Goal: Information Seeking & Learning: Learn about a topic

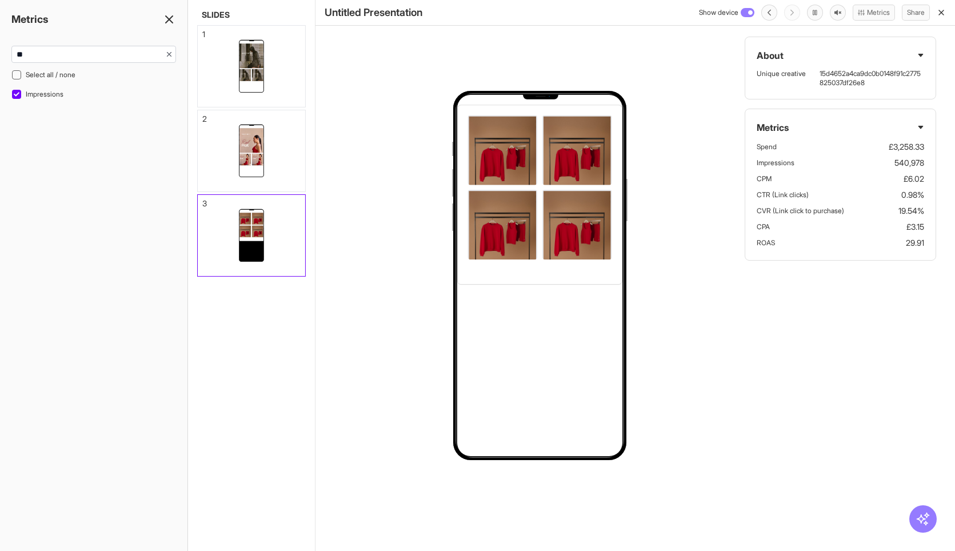
select select "**"
click at [942, 14] on line "button" at bounding box center [941, 12] width 5 height 5
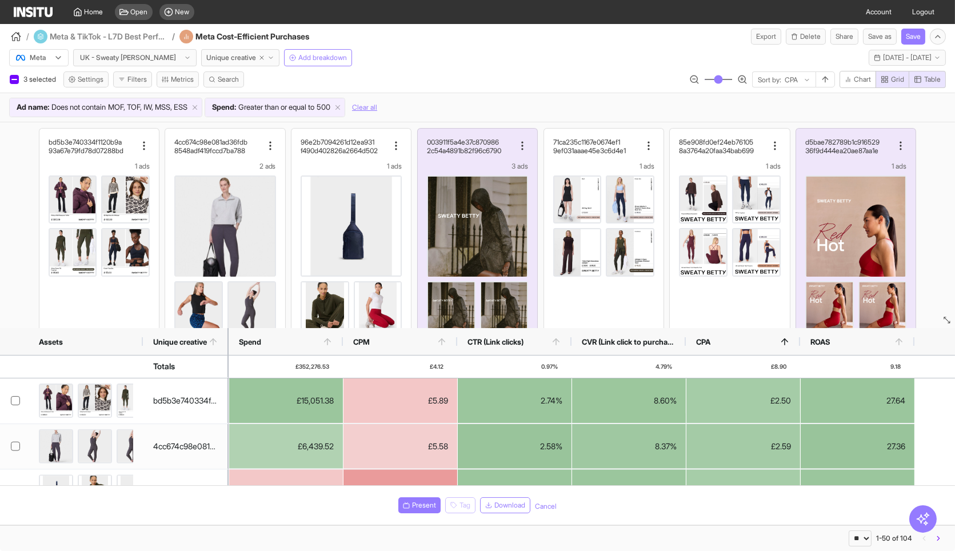
click at [561, 39] on div "/ Meta & TikTok - L7D Best Performing / Meta Cost-Efficient Purchases Export De…" at bounding box center [477, 34] width 955 height 21
click at [187, 105] on span "MOF, TOF, IW, MSS, ESS" at bounding box center [147, 107] width 79 height 11
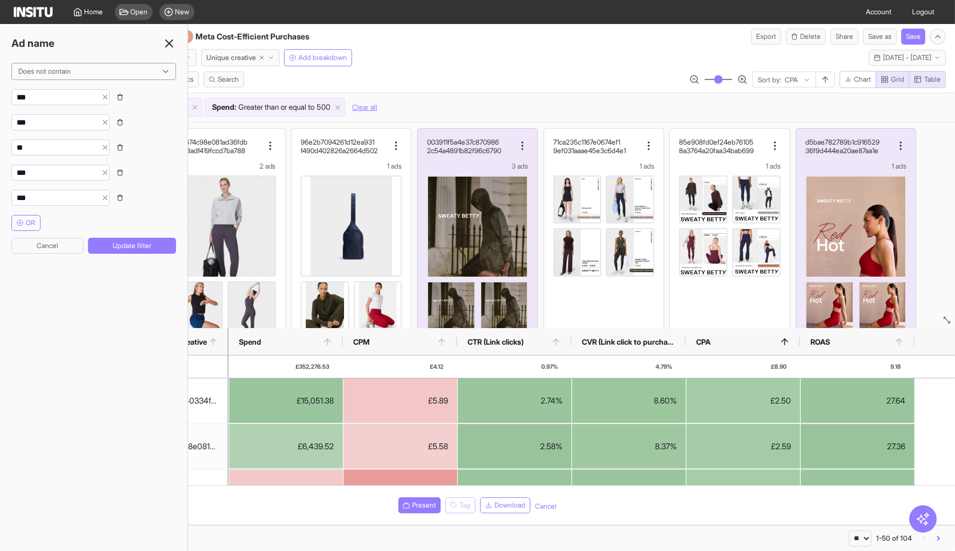
click at [123, 95] on icon "button" at bounding box center [120, 97] width 7 height 7
type input "***"
type input "**"
type input "***"
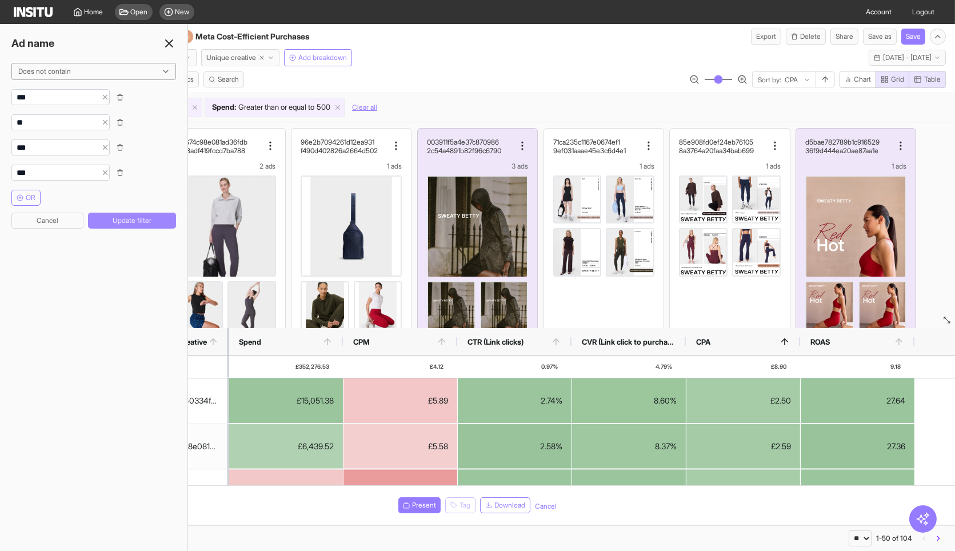
click at [155, 221] on button "Update filter" at bounding box center [132, 221] width 88 height 16
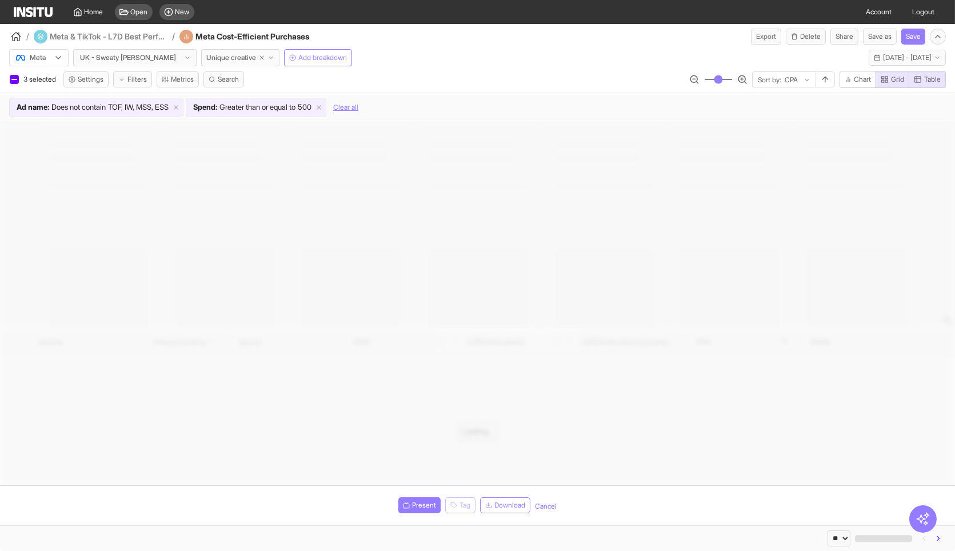
click at [385, 59] on div "Meta UK - Sweaty [PERSON_NAME] Unique creative Add breakdown [DATE] [DATE] - [D…" at bounding box center [477, 56] width 955 height 22
click at [295, 109] on span "Greater than or equal to" at bounding box center [257, 107] width 76 height 11
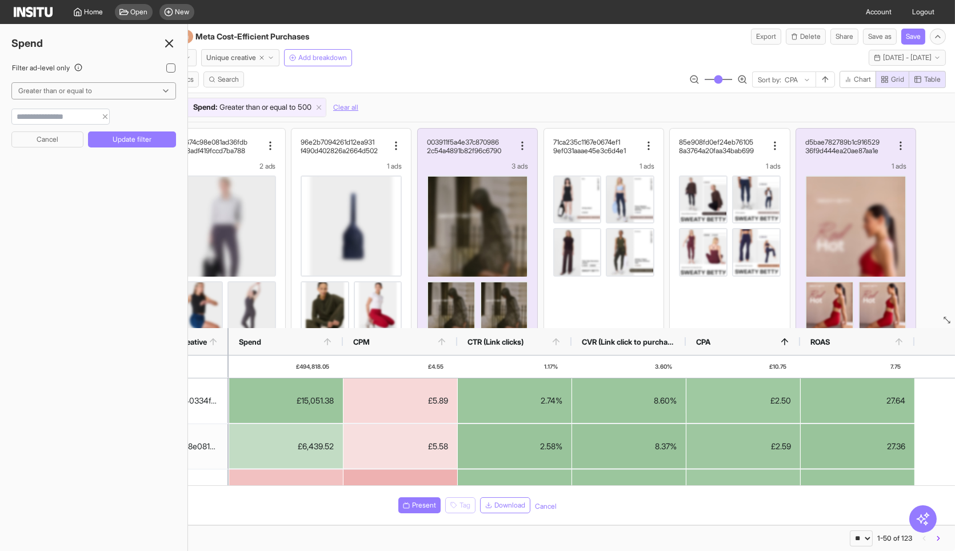
type input "*"
type input "***"
click at [119, 134] on button "Update filter" at bounding box center [132, 139] width 88 height 16
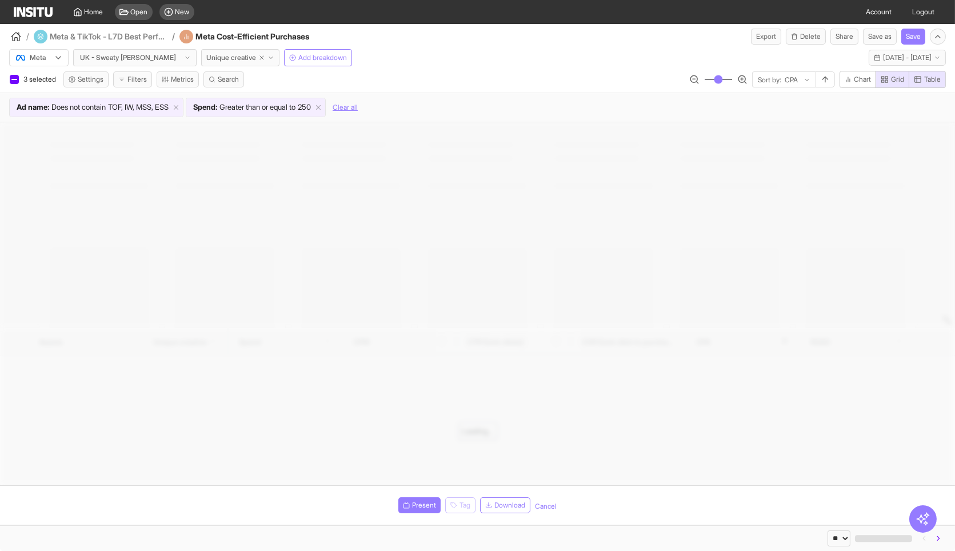
click at [180, 105] on icon at bounding box center [176, 107] width 8 height 8
click at [146, 82] on button "Filters" at bounding box center [132, 79] width 39 height 16
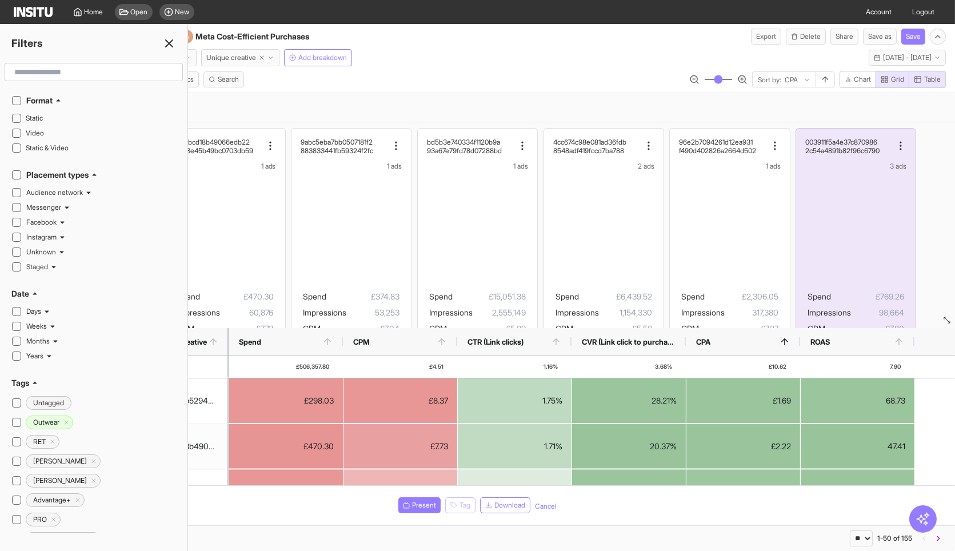
click at [85, 74] on input "text" at bounding box center [94, 72] width 168 height 21
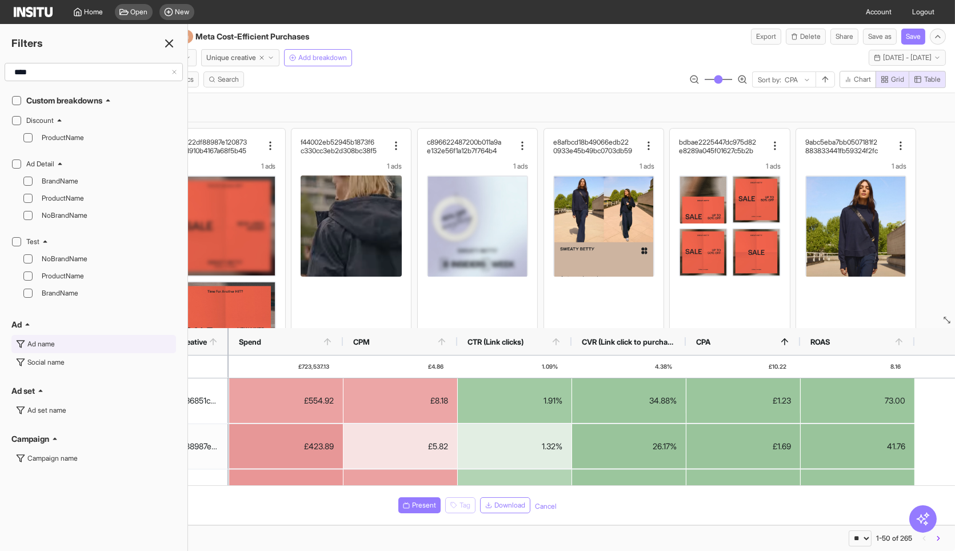
type input "****"
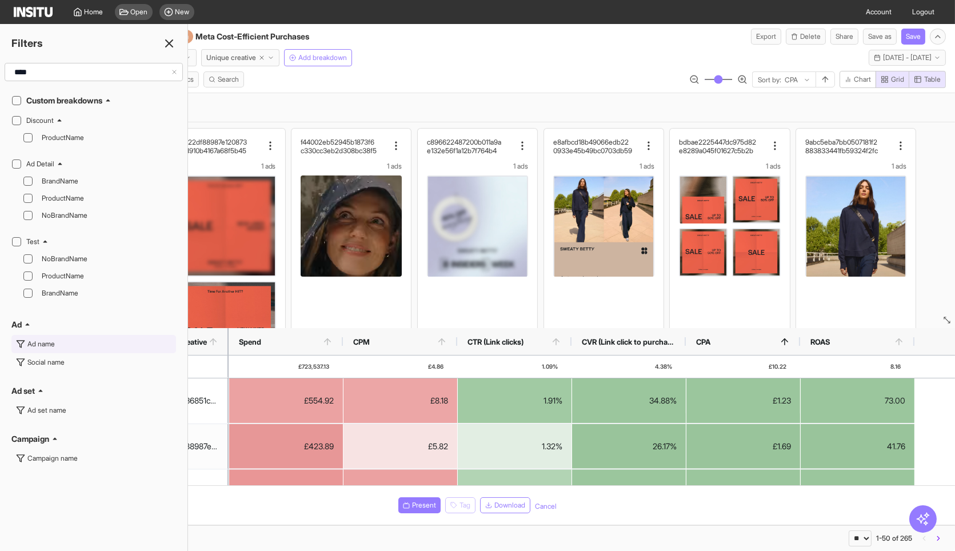
click at [54, 339] on div "Ad name" at bounding box center [40, 343] width 27 height 9
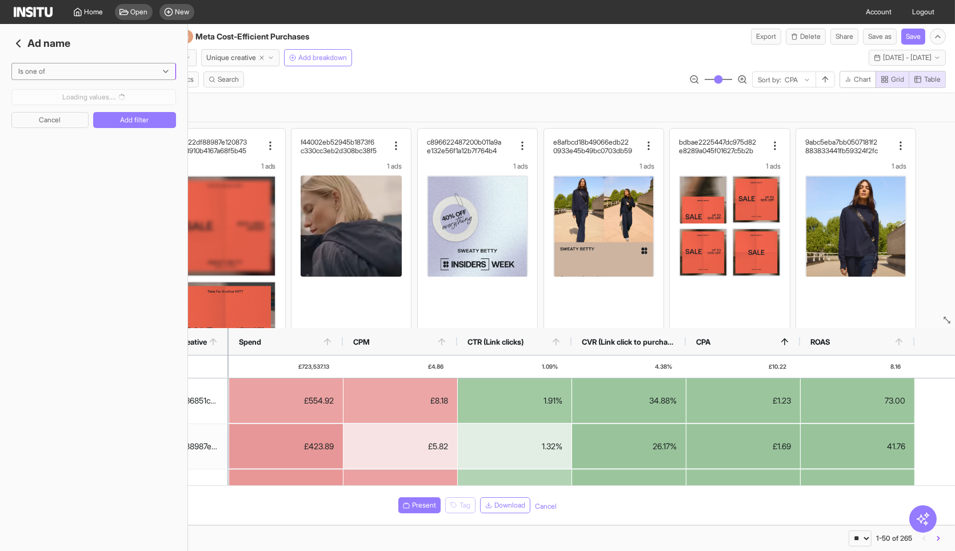
click at [79, 69] on div at bounding box center [85, 71] width 137 height 11
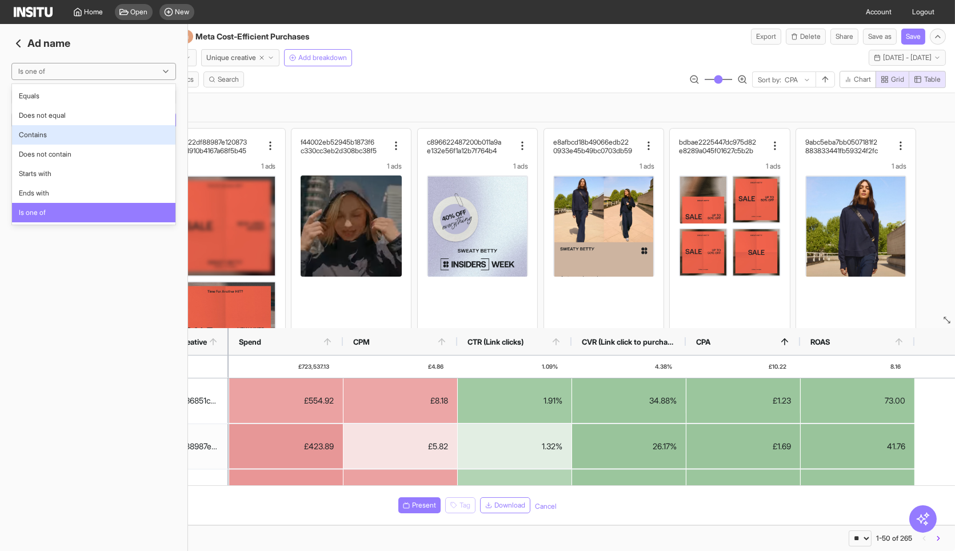
click at [62, 133] on span "Contains" at bounding box center [94, 135] width 150 height 10
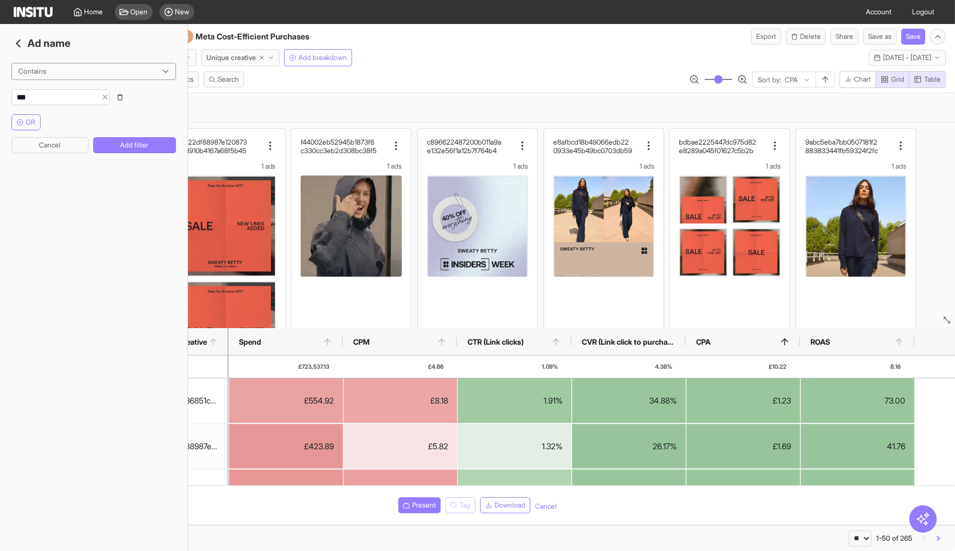
type input "***"
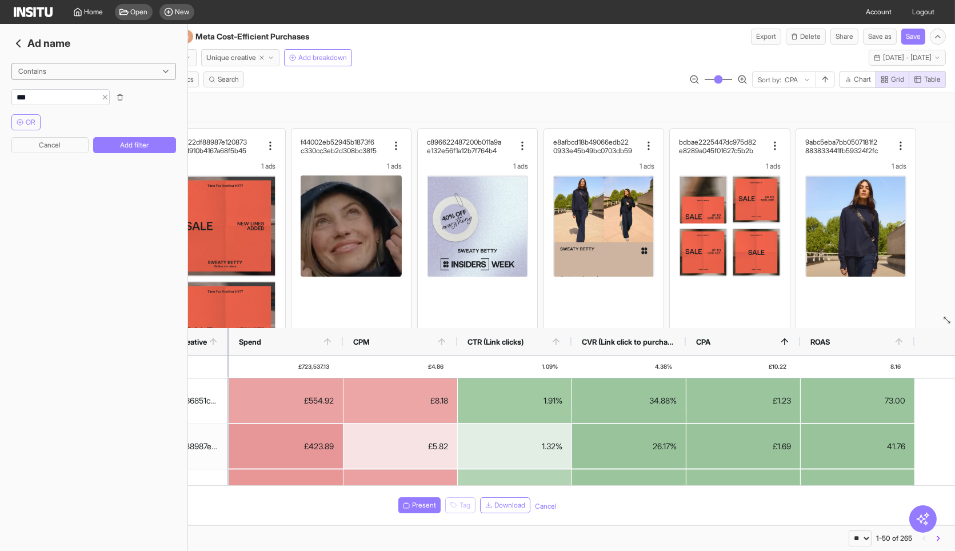
click at [122, 155] on div "Contains OR Cancel Add filter" at bounding box center [93, 117] width 165 height 109
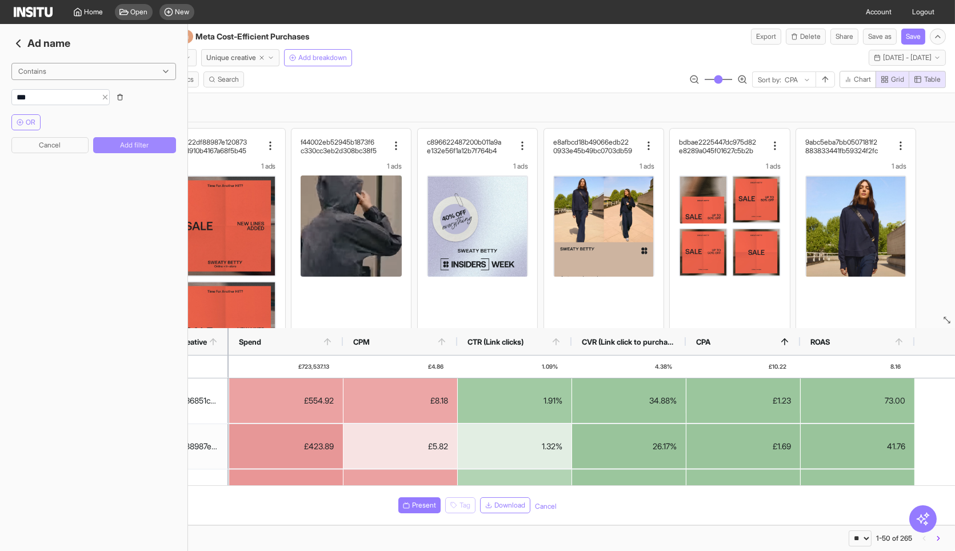
click at [124, 147] on button "Add filter" at bounding box center [134, 145] width 83 height 16
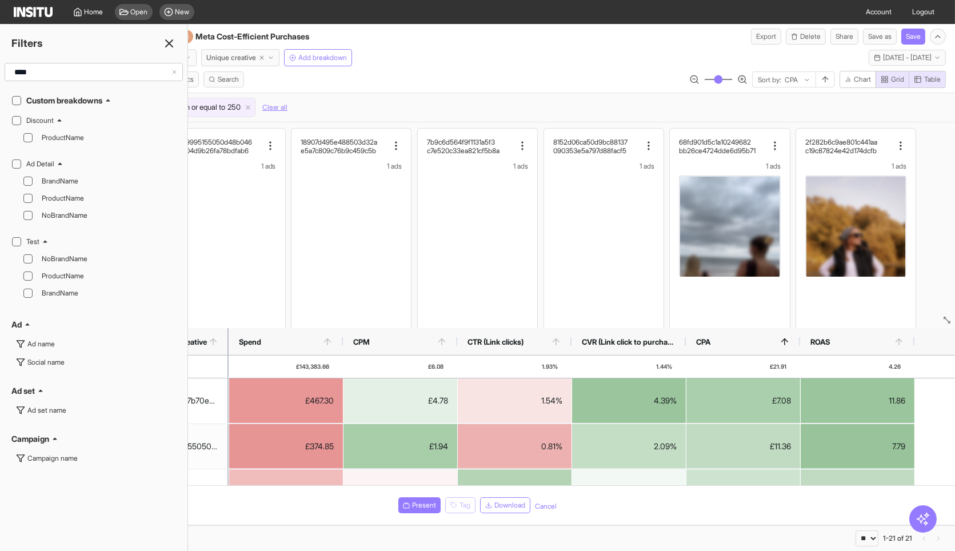
click at [166, 42] on icon at bounding box center [169, 44] width 14 height 14
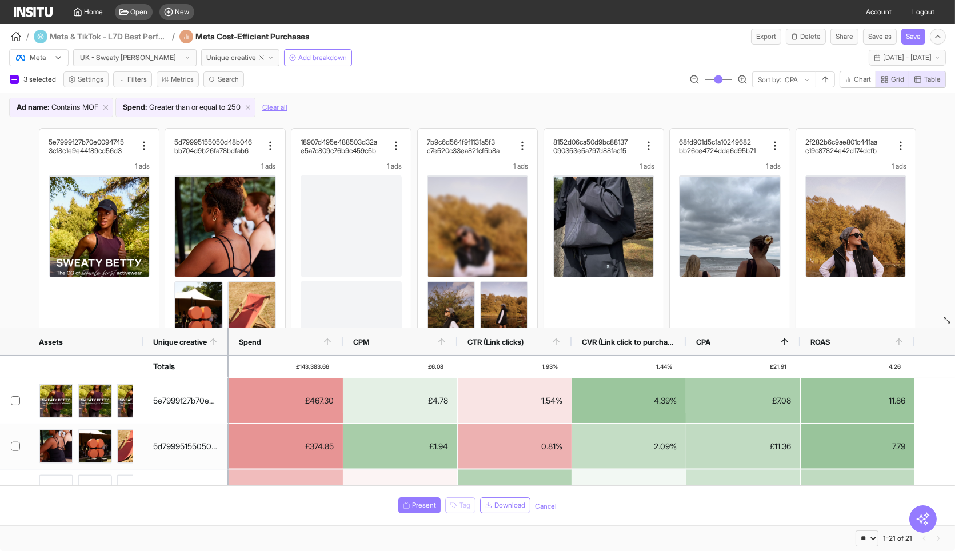
click at [461, 48] on div "Meta UK - Sweaty [PERSON_NAME] Unique creative Add breakdown [DATE] [DATE] - [D…" at bounding box center [477, 56] width 955 height 22
click at [523, 338] on span "CTR (Link clicks)" at bounding box center [495, 341] width 56 height 9
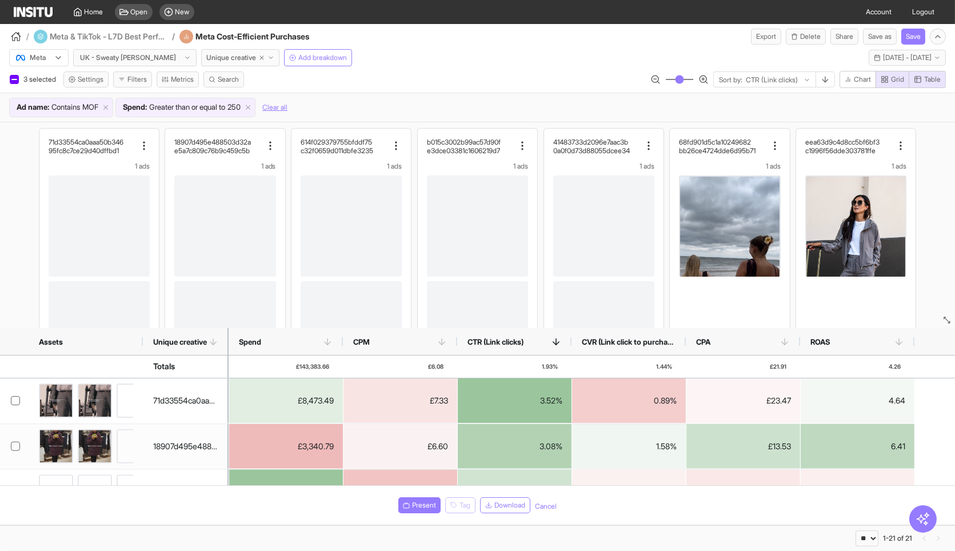
click at [462, 37] on div "/ Meta & TikTok - L7D Best Performing / Meta Cost-Efficient Purchases Export De…" at bounding box center [477, 34] width 955 height 21
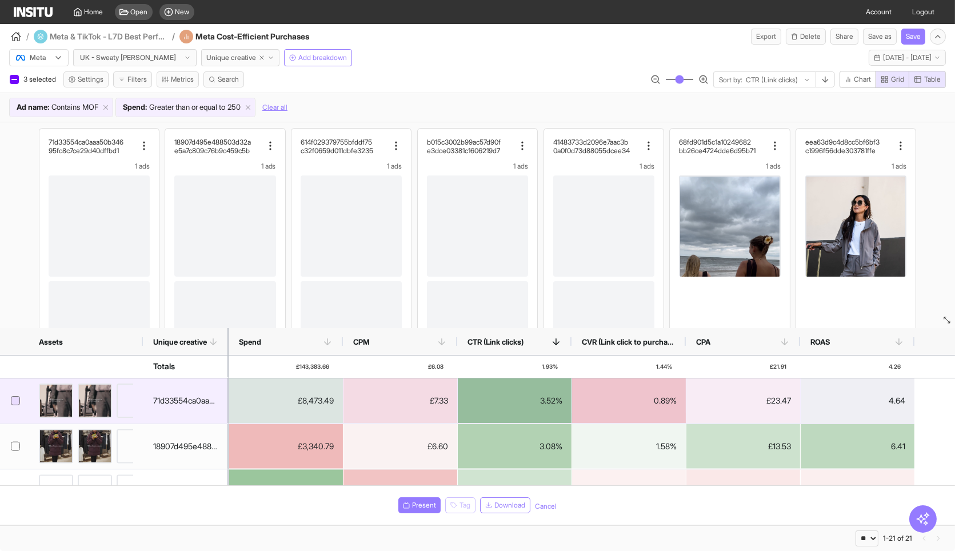
click at [14, 398] on icon at bounding box center [16, 401] width 6 height 6
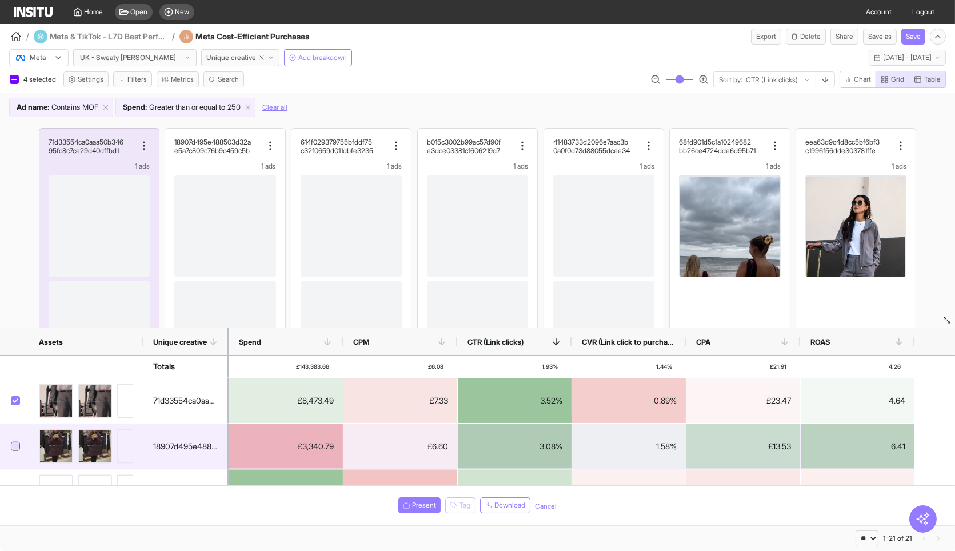
click at [13, 443] on icon at bounding box center [16, 446] width 6 height 6
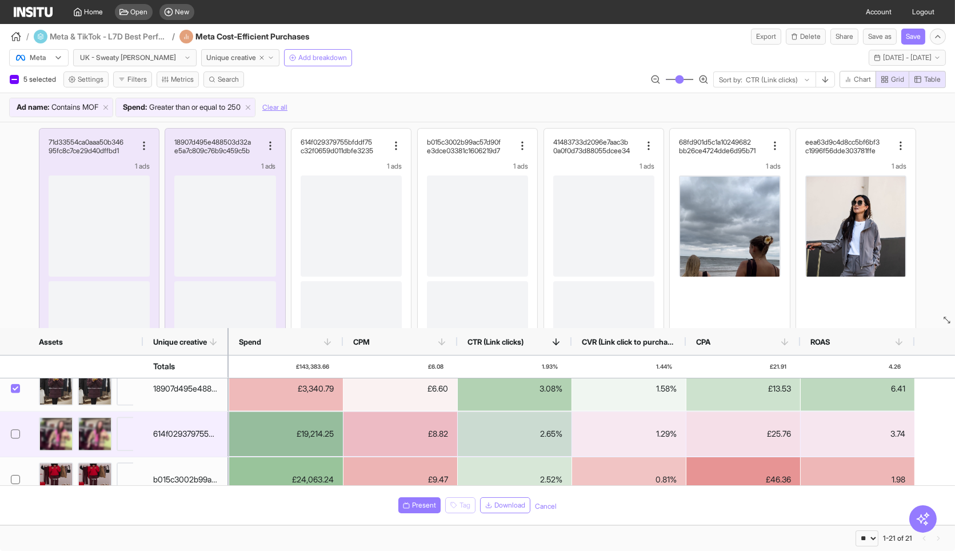
scroll to position [59, 0]
click at [15, 431] on icon at bounding box center [16, 432] width 6 height 4
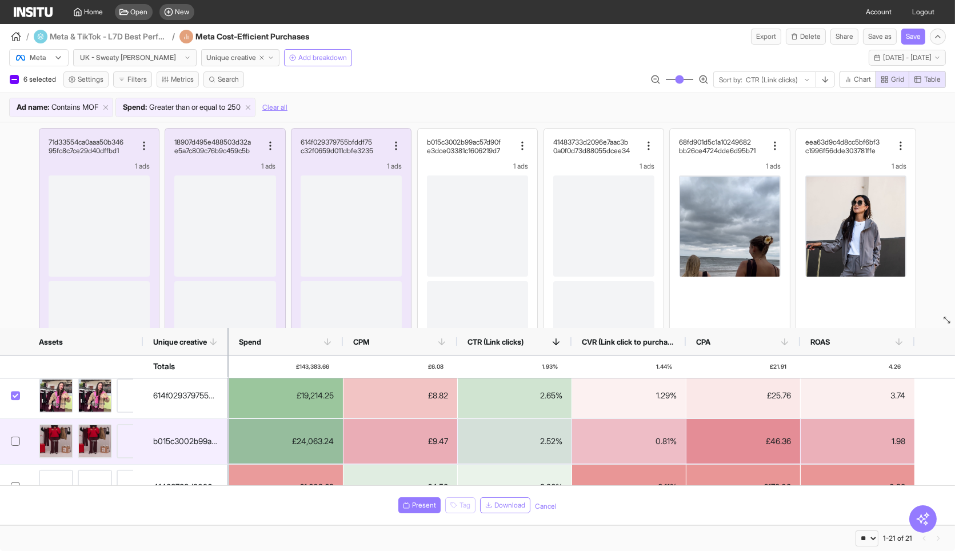
scroll to position [96, 0]
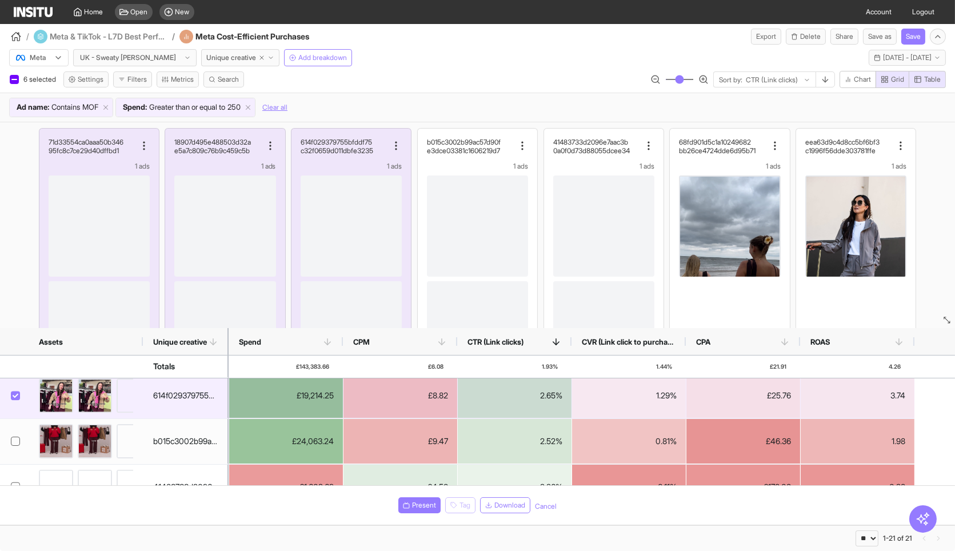
click at [18, 394] on icon at bounding box center [16, 396] width 6 height 6
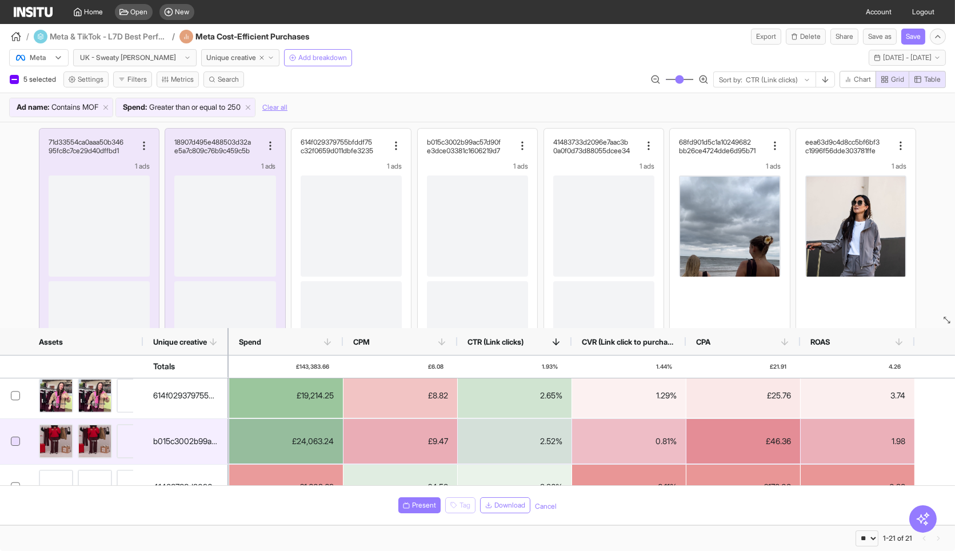
click at [13, 438] on icon at bounding box center [16, 441] width 6 height 6
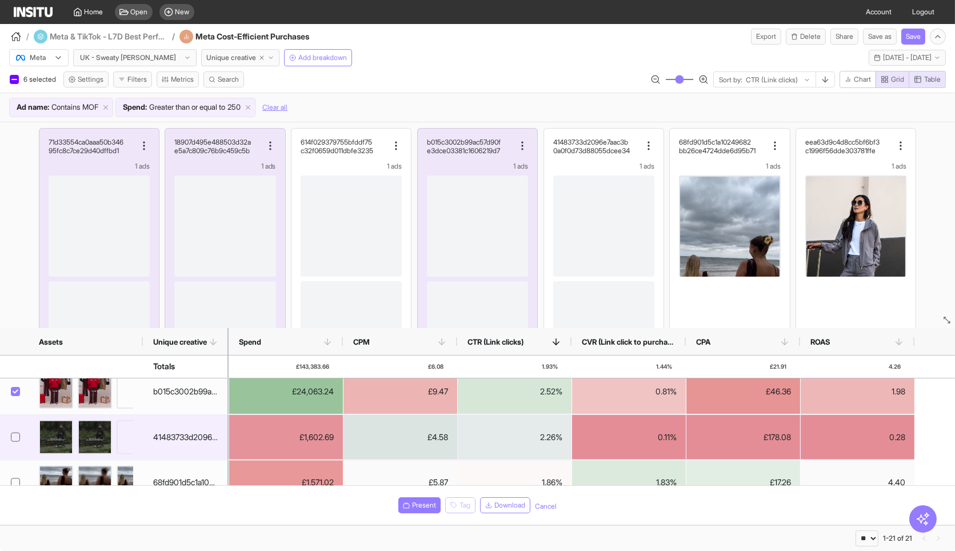
scroll to position [0, 0]
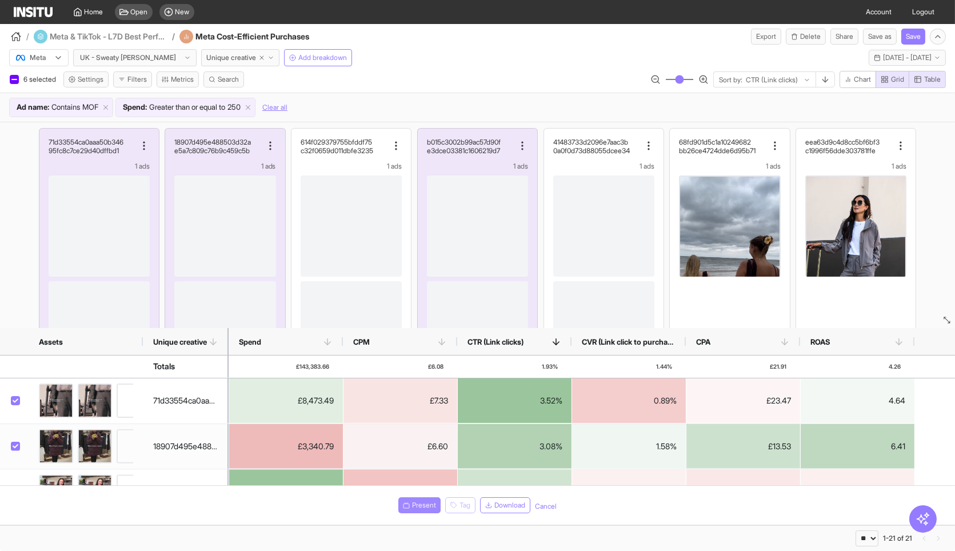
click at [426, 510] on button "Present" at bounding box center [419, 505] width 42 height 16
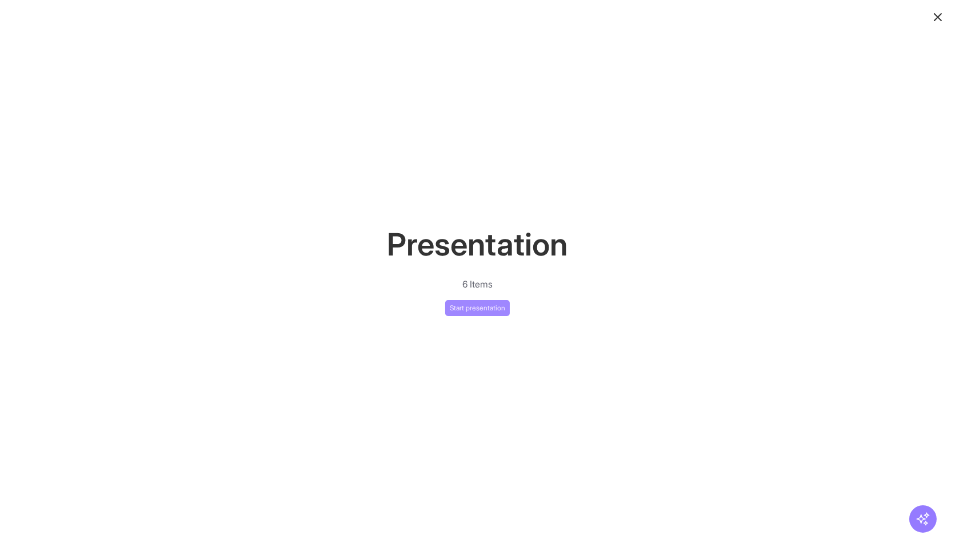
click at [477, 305] on button "Start presentation" at bounding box center [477, 308] width 65 height 16
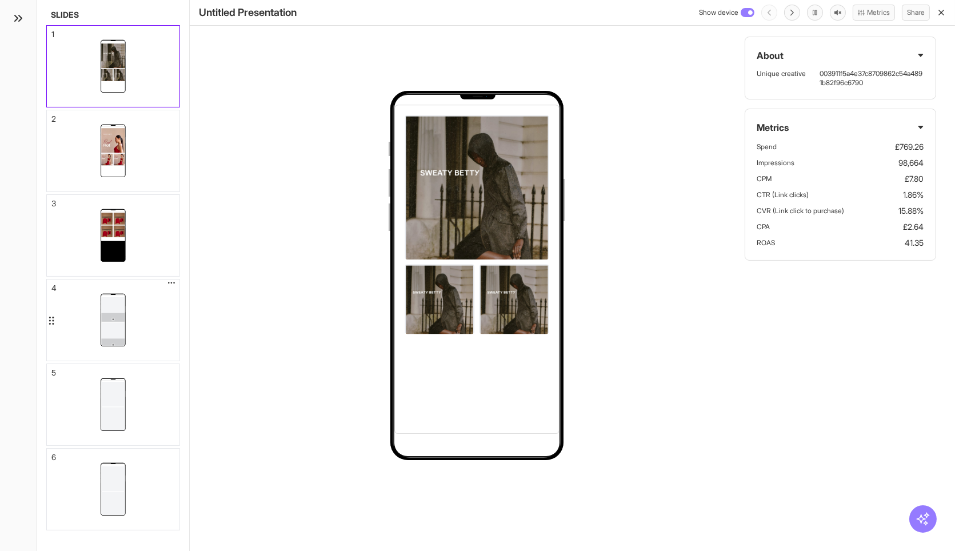
click at [134, 337] on div at bounding box center [113, 319] width 133 height 81
